Goal: Check status: Check status

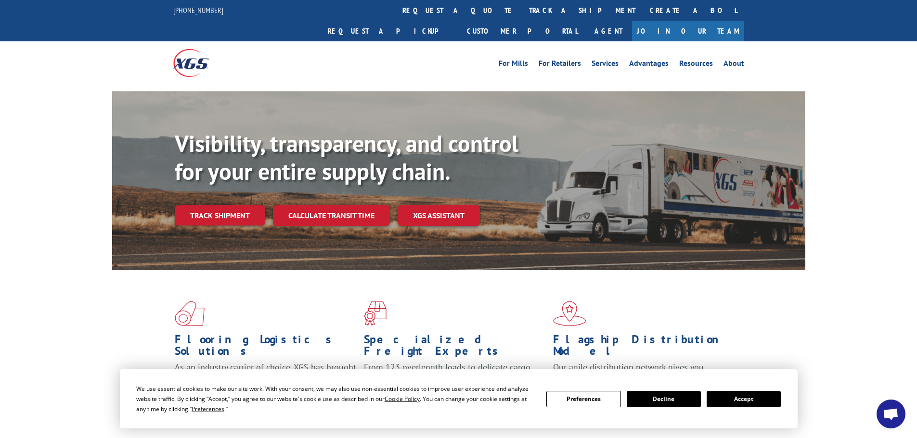
scroll to position [96, 0]
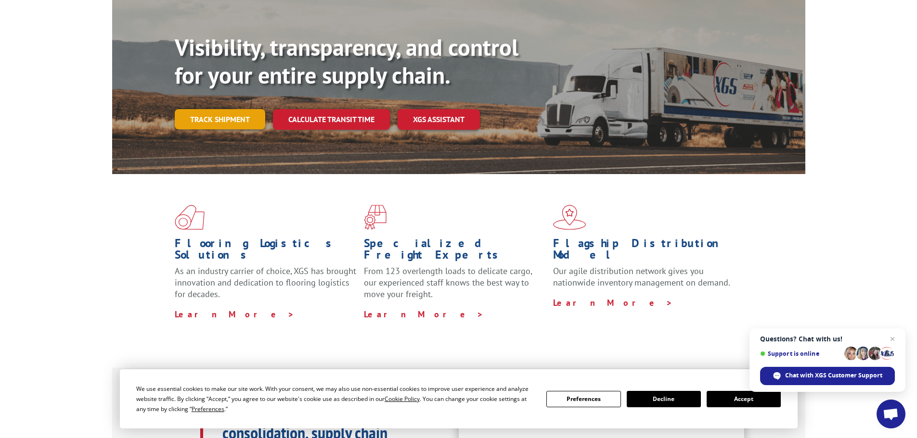
click at [228, 109] on link "Track shipment" at bounding box center [220, 119] width 90 height 20
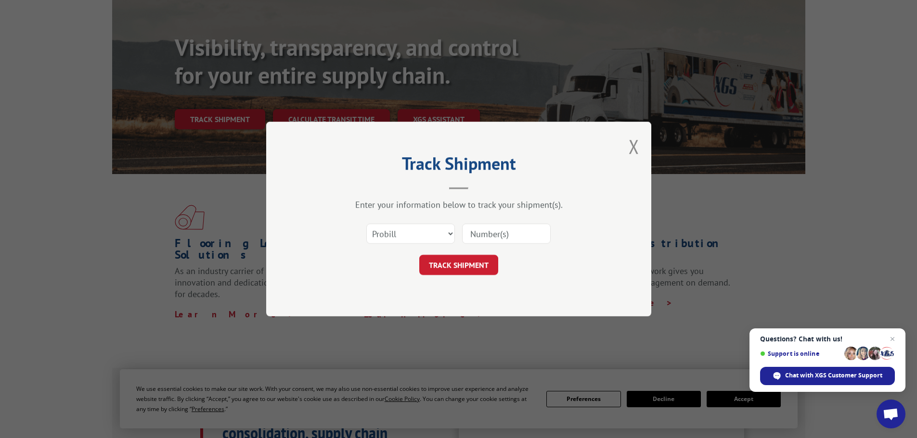
click at [497, 231] on input at bounding box center [506, 234] width 89 height 20
paste input "17342210"
type input "17342210"
click at [449, 272] on button "TRACK SHIPMENT" at bounding box center [458, 265] width 79 height 20
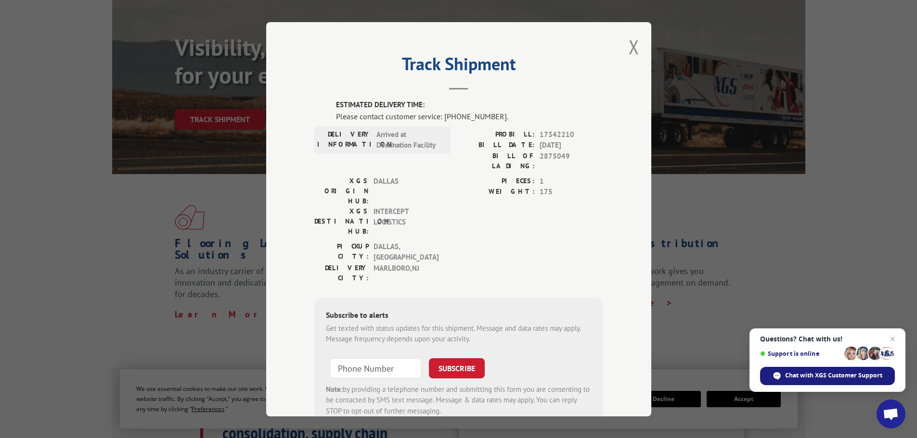
click at [863, 373] on span "Chat with XGS Customer Support" at bounding box center [833, 375] width 97 height 9
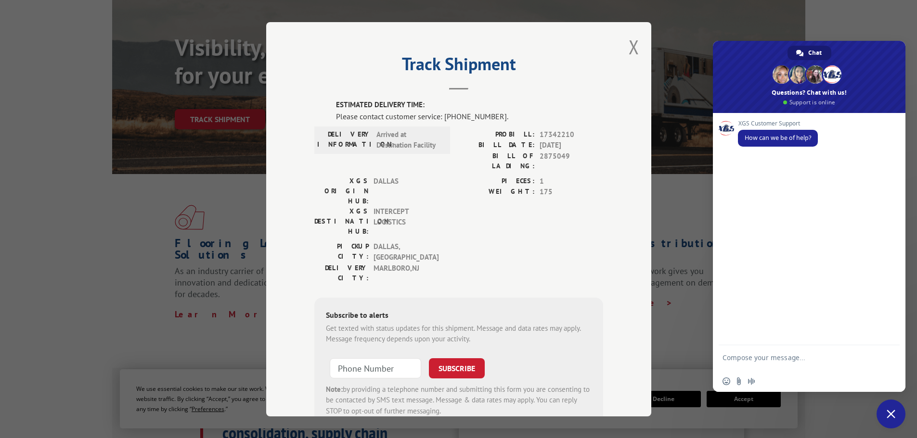
click at [804, 356] on textarea "Compose your message..." at bounding box center [798, 362] width 152 height 17
paste textarea "17342210"
type textarea "Hi this is [PERSON_NAME] from Home Depot, please confirm when Pro 17342210 will…"
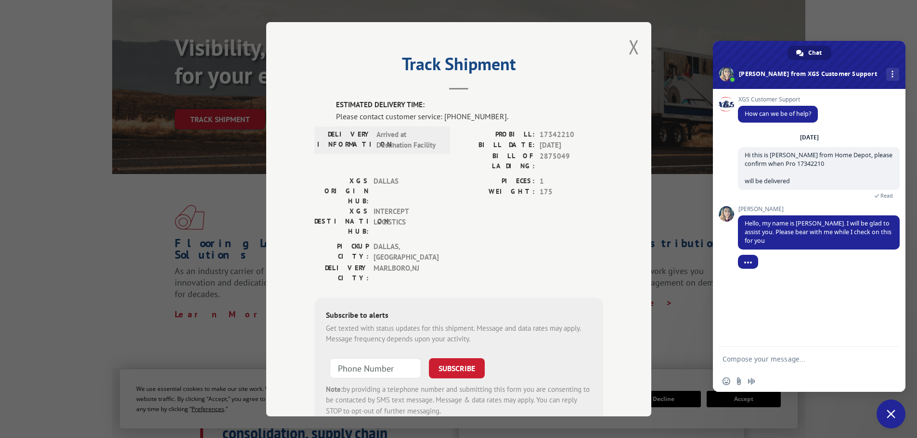
click at [768, 353] on form at bounding box center [798, 360] width 152 height 26
click at [724, 377] on div "Insert an emoji Send a file Audio message" at bounding box center [809, 381] width 192 height 21
click at [727, 382] on span "Insert an emoji" at bounding box center [726, 382] width 8 height 8
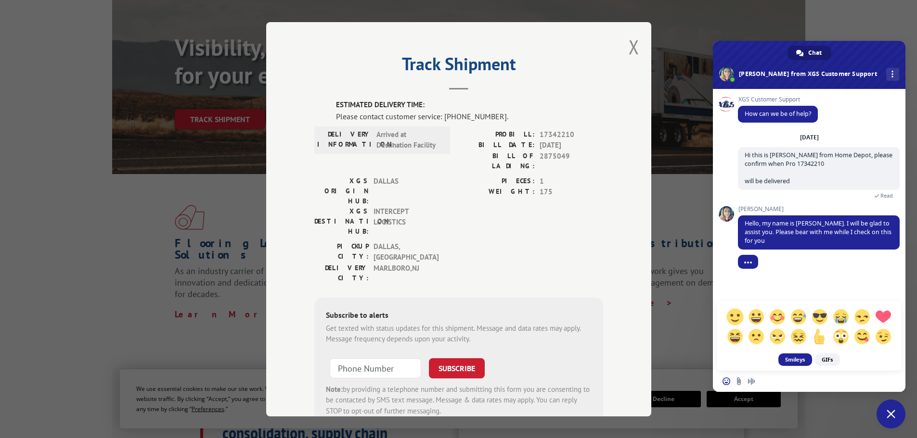
click at [737, 320] on span at bounding box center [734, 316] width 17 height 17
type textarea ":)"
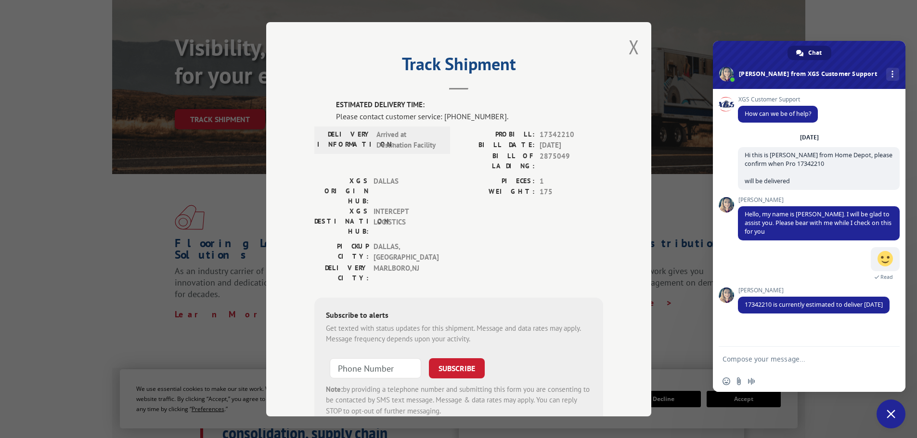
click at [791, 356] on textarea "Compose your message..." at bounding box center [798, 359] width 152 height 9
click at [789, 359] on textarea "Compose your message..." at bounding box center [798, 359] width 152 height 9
type textarea "Oh okay, is there a time yet?"
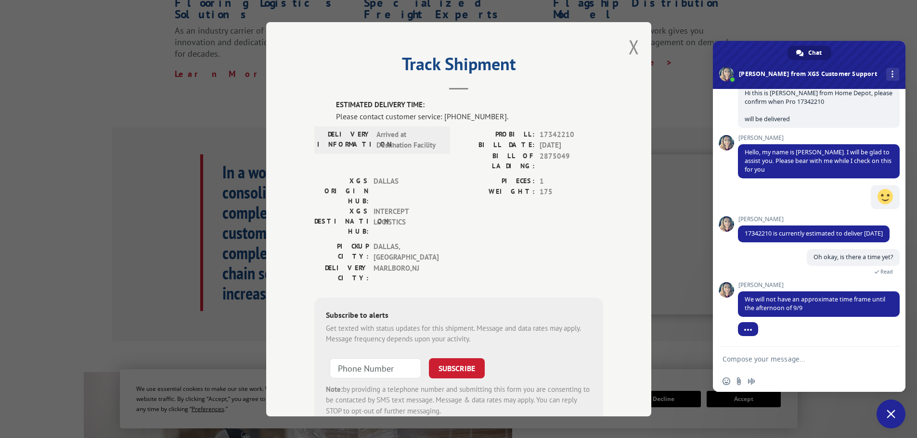
scroll to position [433, 0]
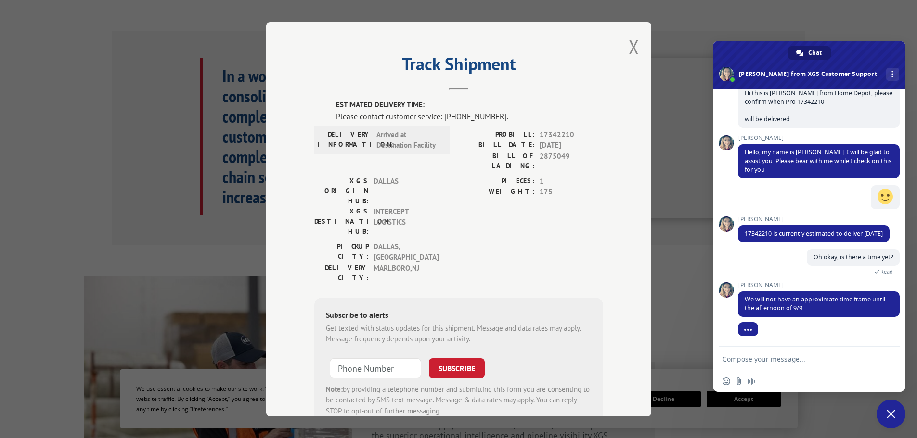
click at [753, 352] on form at bounding box center [798, 360] width 152 height 26
click at [747, 361] on textarea "Compose your message..." at bounding box center [798, 359] width 152 height 9
type textarea "Alright, thank you"
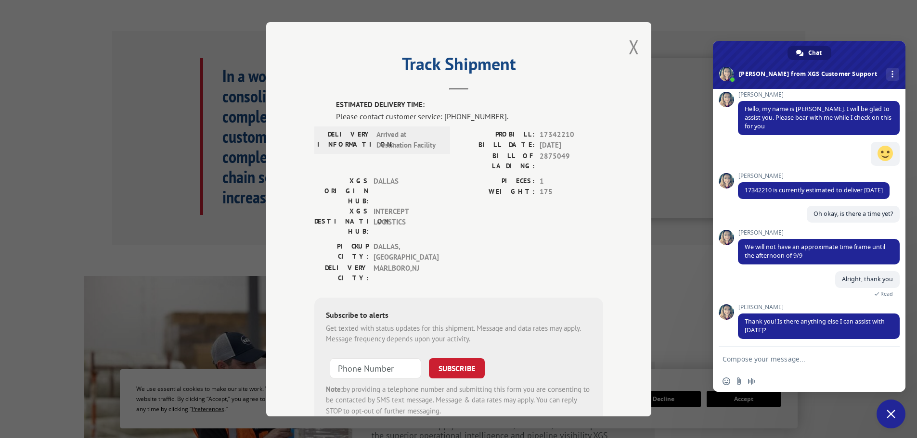
scroll to position [117, 0]
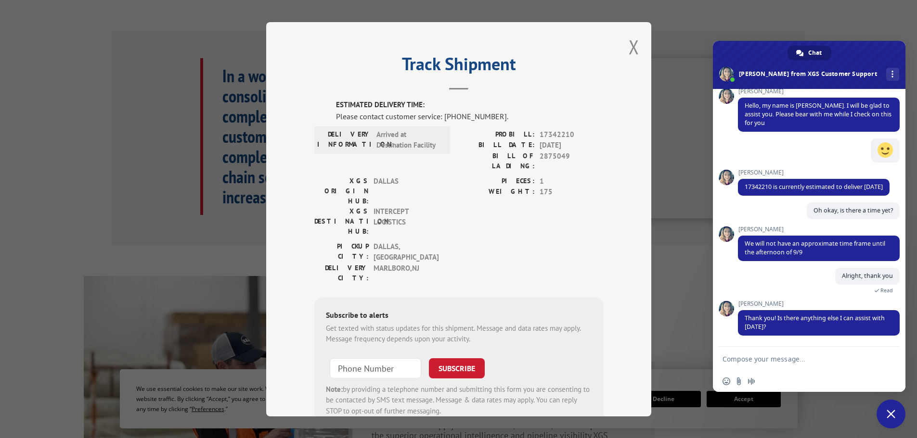
click at [782, 359] on textarea "Compose your message..." at bounding box center [798, 359] width 152 height 9
type textarea "No"
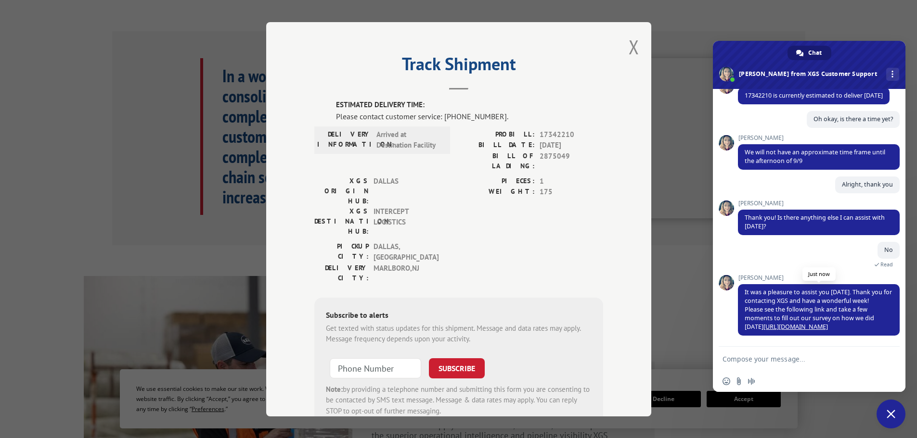
scroll to position [209, 0]
click at [797, 328] on link "[URL][DOMAIN_NAME]" at bounding box center [795, 327] width 64 height 8
